Goal: Transaction & Acquisition: Book appointment/travel/reservation

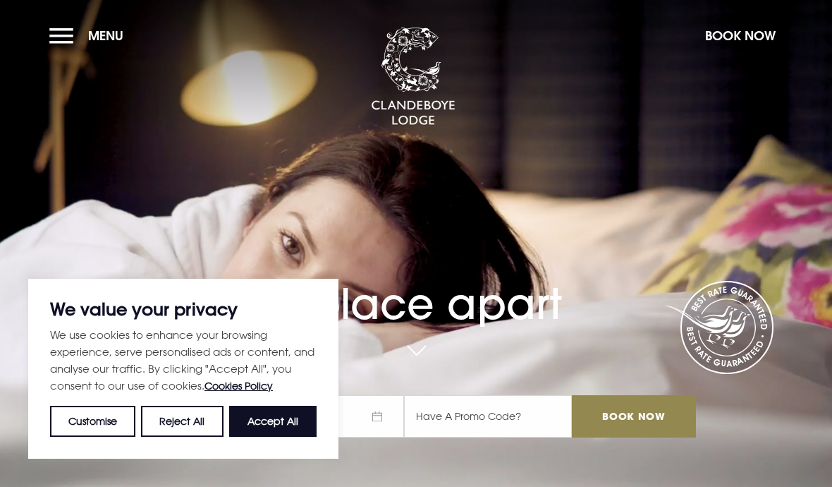
click at [740, 28] on button "Book Now" at bounding box center [740, 35] width 85 height 30
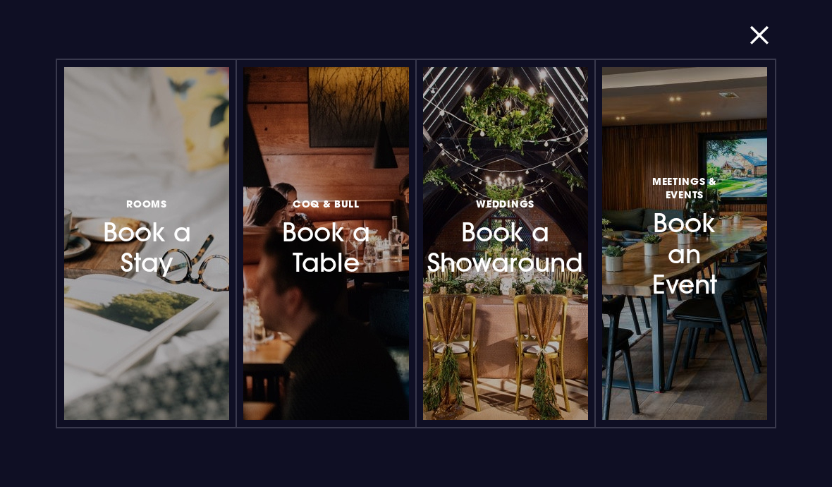
click at [162, 245] on h3 "Rooms Book a Stay" at bounding box center [147, 236] width 96 height 84
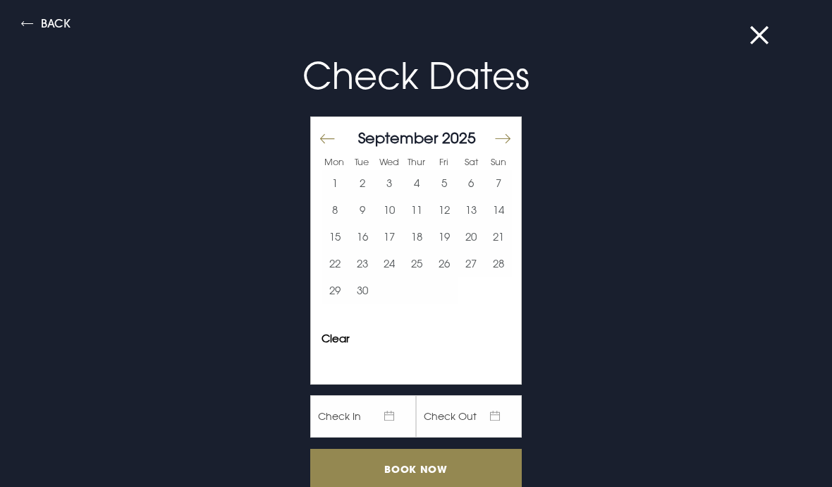
click at [505, 141] on button "Move forward to switch to the next month." at bounding box center [502, 139] width 17 height 30
click at [505, 144] on button "Move forward to switch to the next month." at bounding box center [502, 139] width 17 height 30
click at [506, 142] on button "Move forward to switch to the next month." at bounding box center [502, 139] width 17 height 30
click at [508, 142] on button "Move forward to switch to the next month." at bounding box center [502, 139] width 17 height 30
click at [507, 142] on button "Move forward to switch to the next month." at bounding box center [502, 139] width 17 height 30
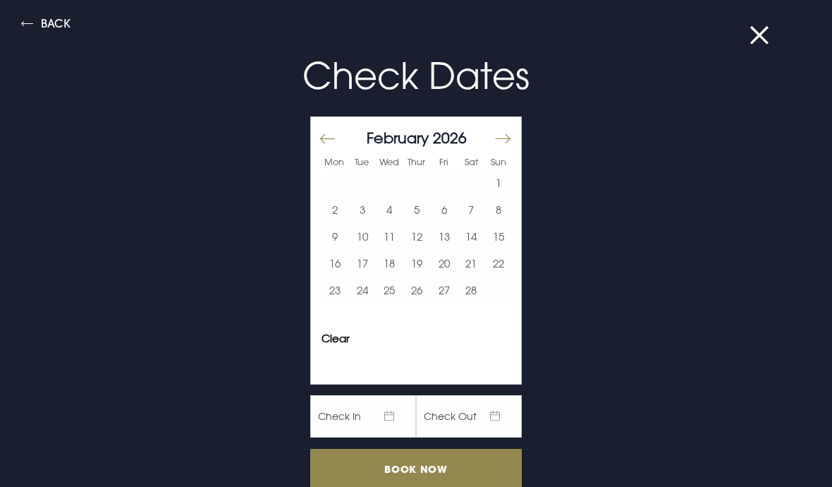
click at [509, 140] on button "Move forward to switch to the next month." at bounding box center [502, 139] width 17 height 30
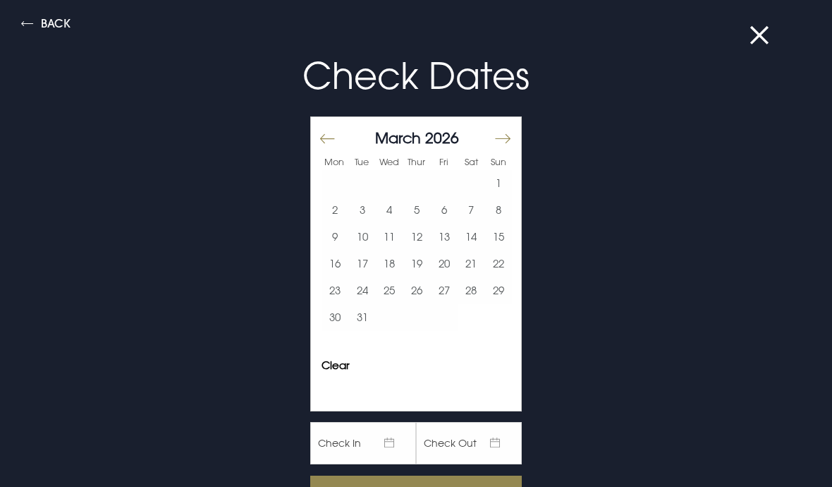
click at [470, 201] on button "7" at bounding box center [472, 210] width 28 height 27
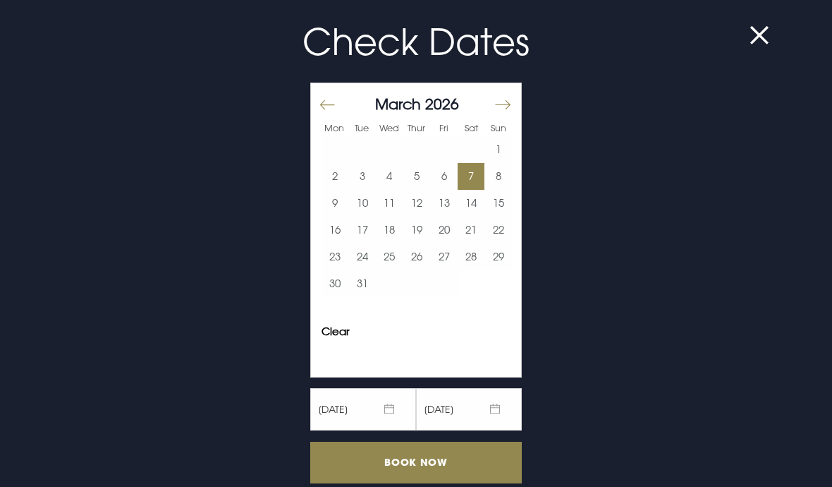
scroll to position [34, 0]
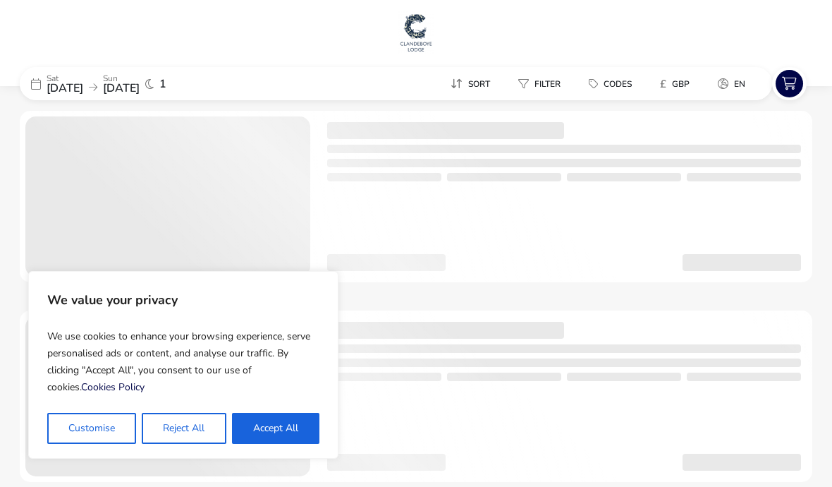
click at [284, 430] on button "Accept All" at bounding box center [275, 428] width 87 height 31
checkbox input "true"
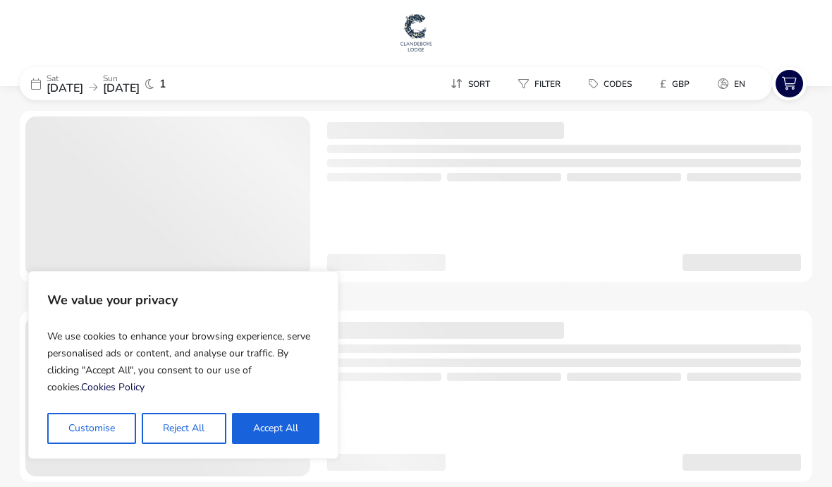
checkbox input "true"
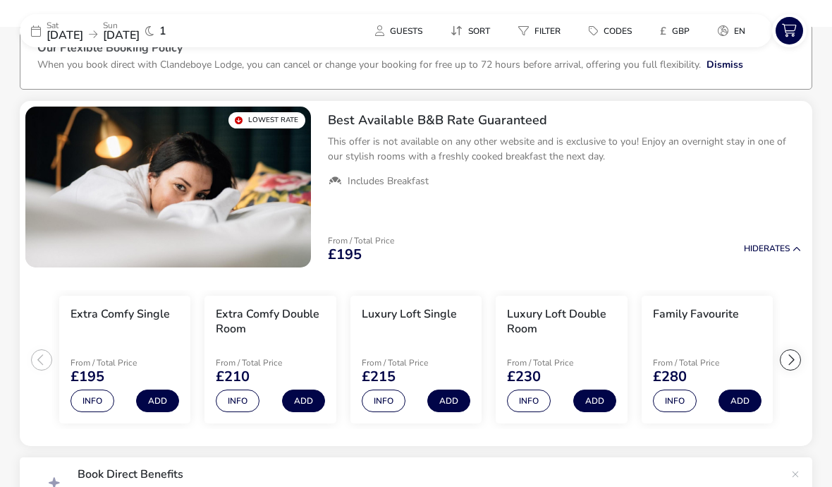
scroll to position [87, 0]
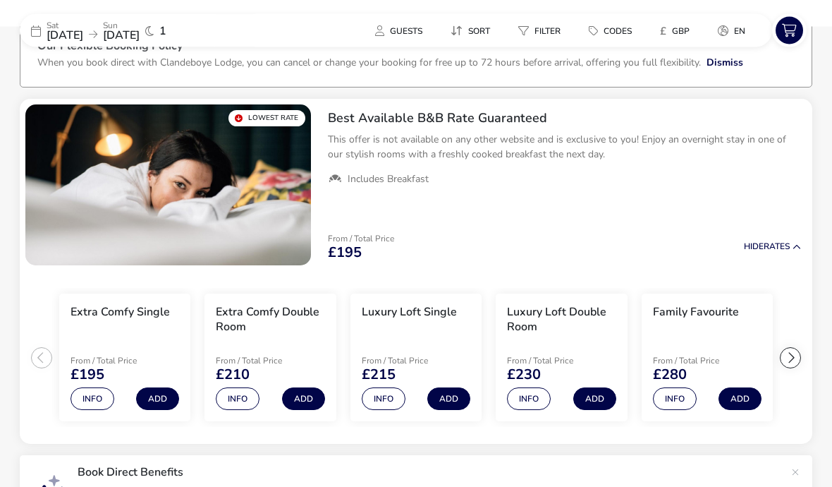
click at [244, 401] on button "Info" at bounding box center [238, 399] width 44 height 23
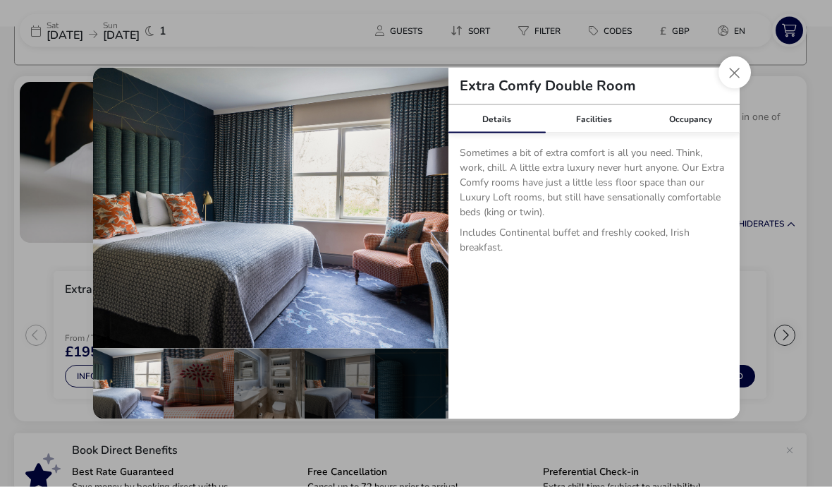
scroll to position [114, 0]
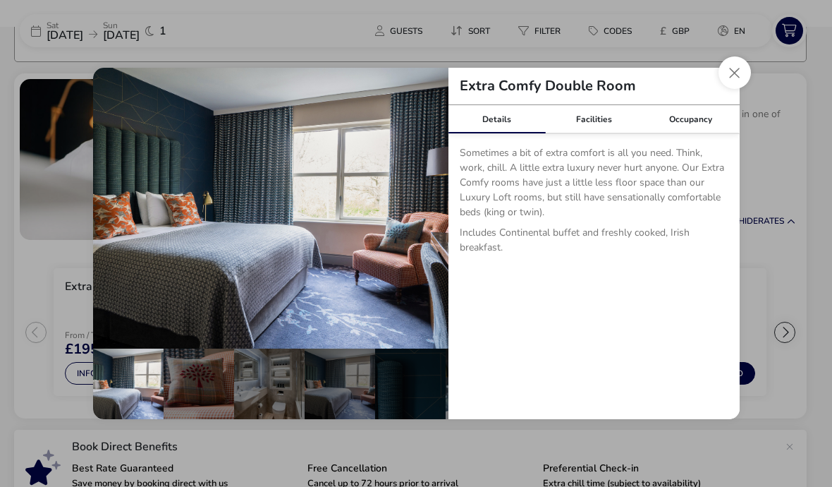
click at [734, 89] on button "Close dialog" at bounding box center [735, 72] width 32 height 32
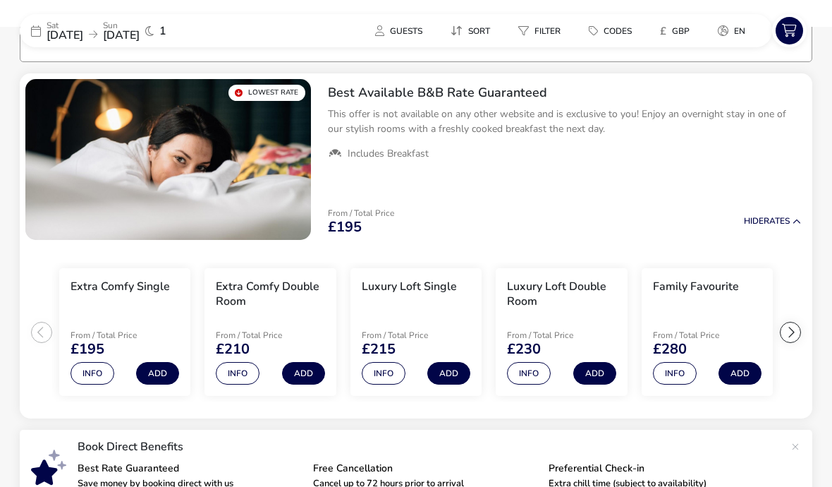
click at [300, 370] on button "Add" at bounding box center [303, 373] width 43 height 23
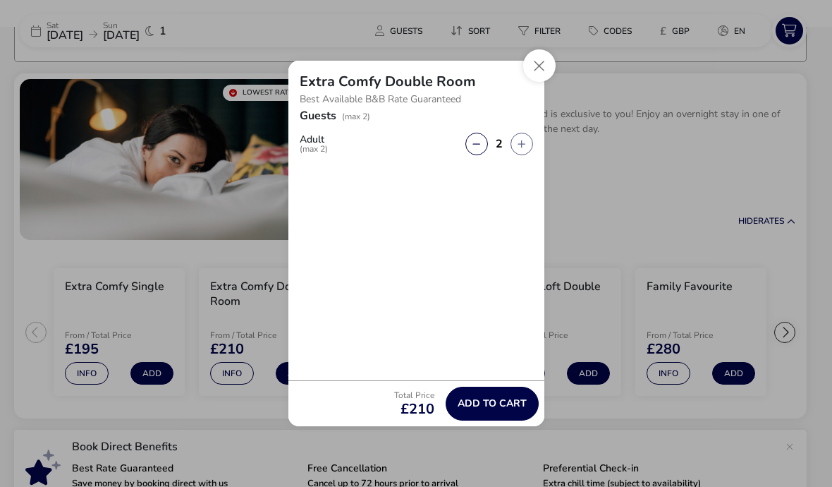
click at [499, 408] on span "Add to cart" at bounding box center [492, 403] width 69 height 11
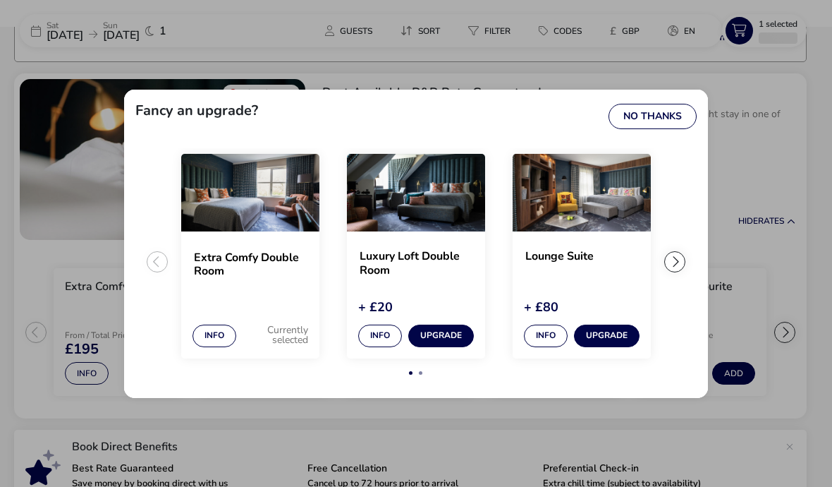
click at [684, 129] on button "No Thanks" at bounding box center [653, 116] width 88 height 25
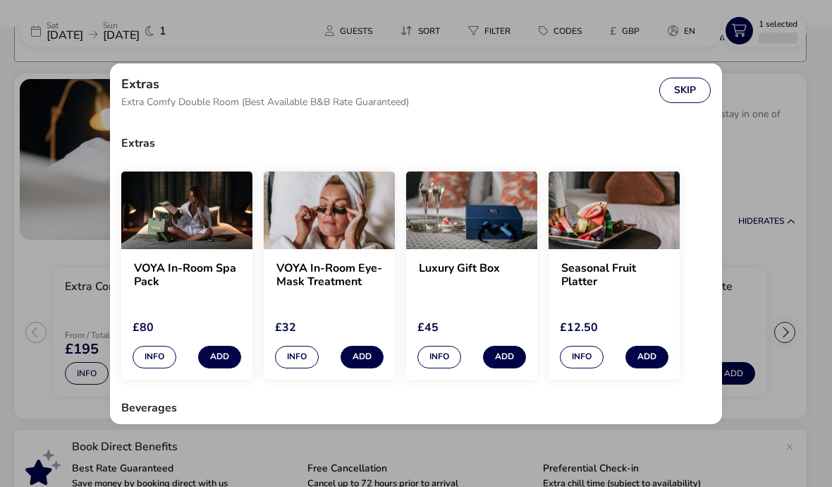
scroll to position [0, 0]
click at [685, 95] on button "Skip" at bounding box center [684, 90] width 51 height 25
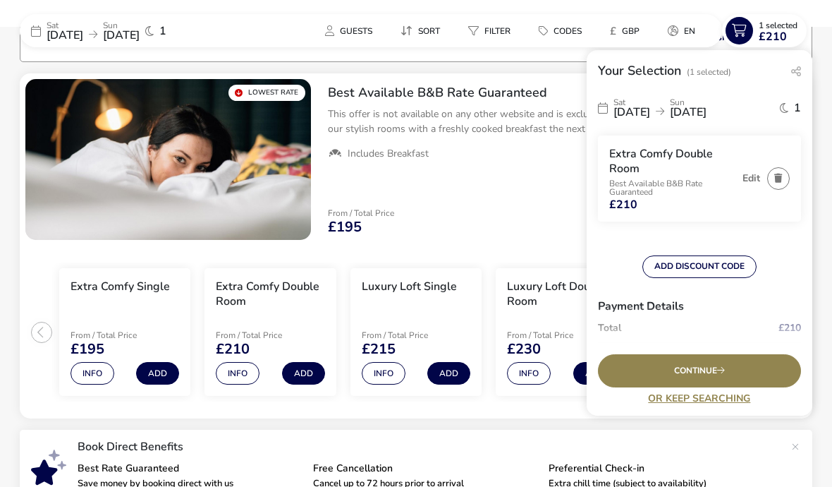
click at [719, 387] on div "Continue" at bounding box center [699, 370] width 203 height 33
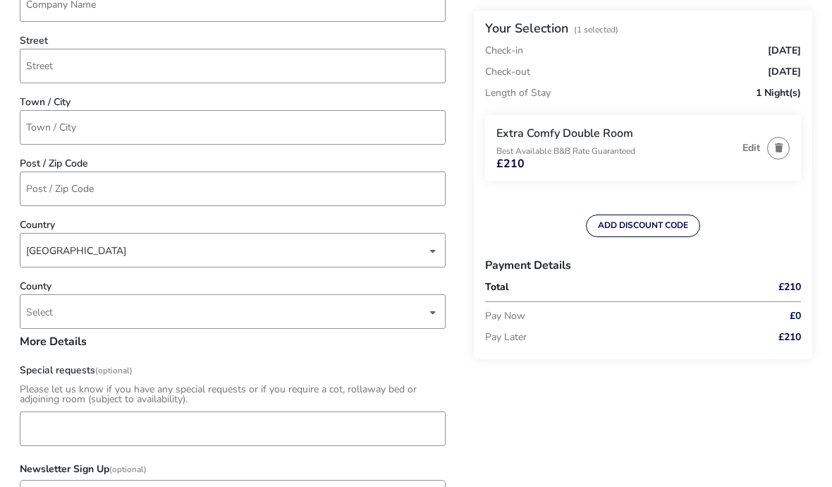
scroll to position [605, 0]
